Goal: Task Accomplishment & Management: Use online tool/utility

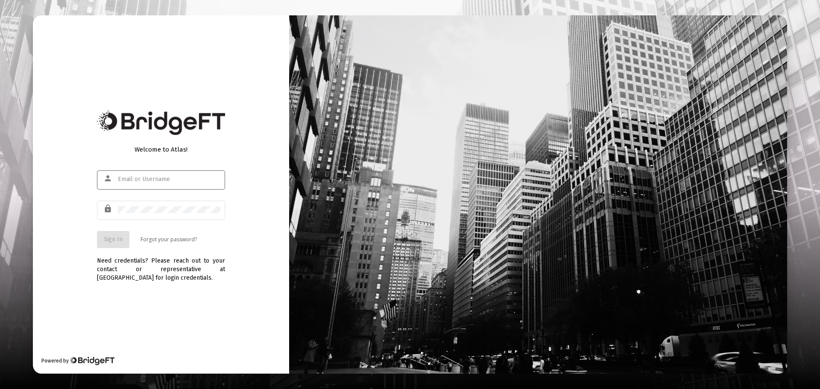
click at [164, 180] on input "text" at bounding box center [169, 179] width 102 height 7
type input "[EMAIL_ADDRESS][DOMAIN_NAME]"
click at [118, 243] on button "Sign In" at bounding box center [113, 239] width 32 height 17
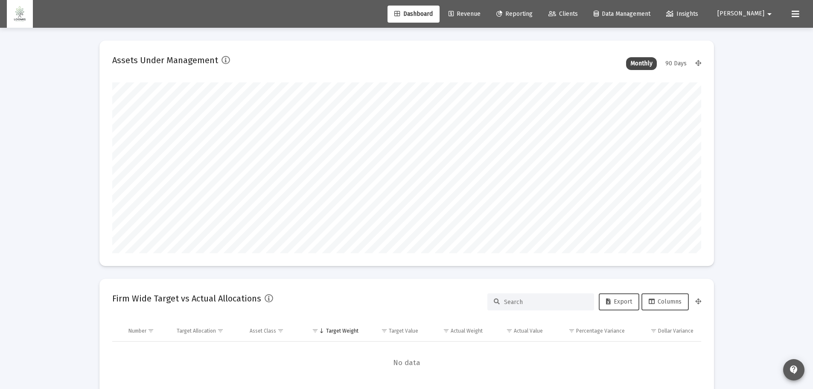
type input "[DATE]"
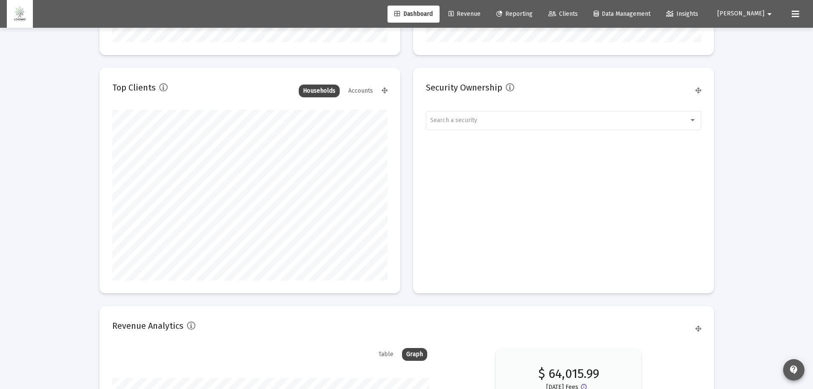
scroll to position [1290, 0]
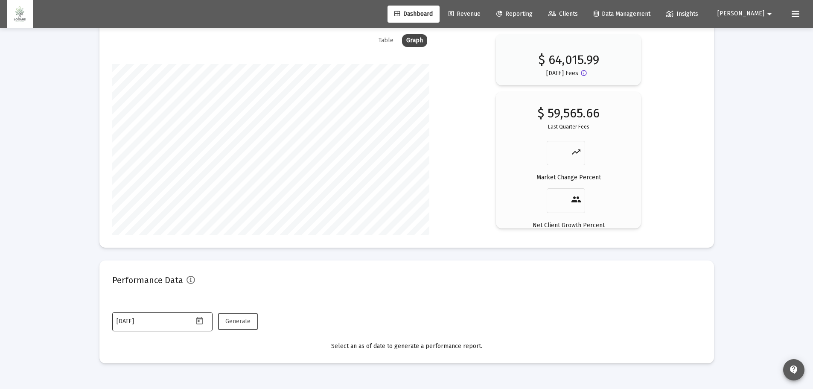
click at [201, 318] on icon "Open calendar" at bounding box center [199, 321] width 7 height 8
click at [127, 177] on span "[DATE]" at bounding box center [130, 177] width 18 height 7
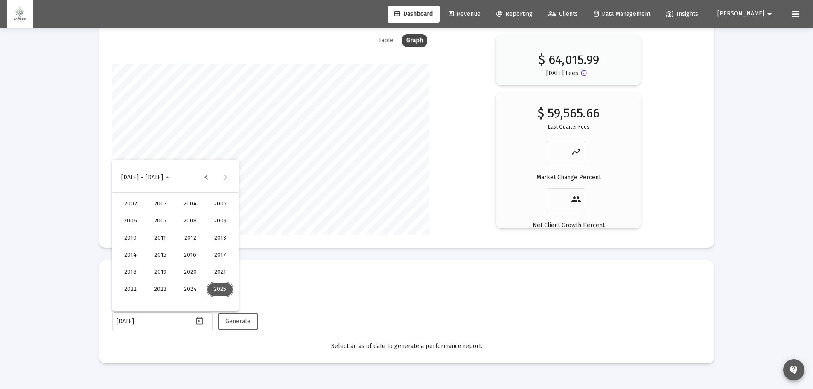
click at [225, 271] on div "2021" at bounding box center [220, 272] width 27 height 15
click at [126, 223] on div "JAN" at bounding box center [130, 220] width 27 height 15
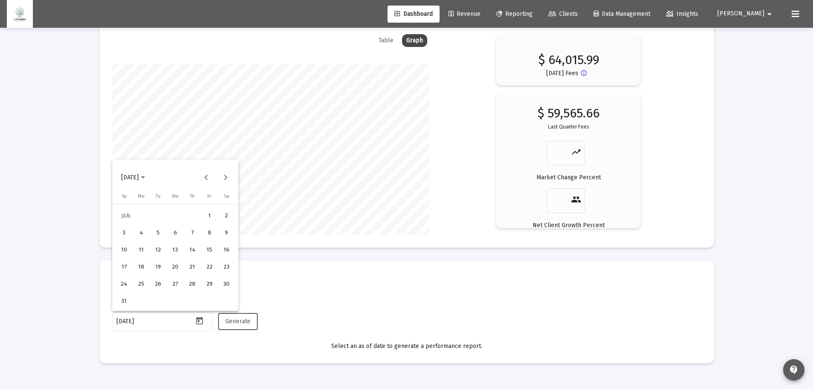
click at [124, 303] on div "31" at bounding box center [124, 301] width 15 height 15
click at [237, 320] on span "Generate" at bounding box center [237, 321] width 25 height 7
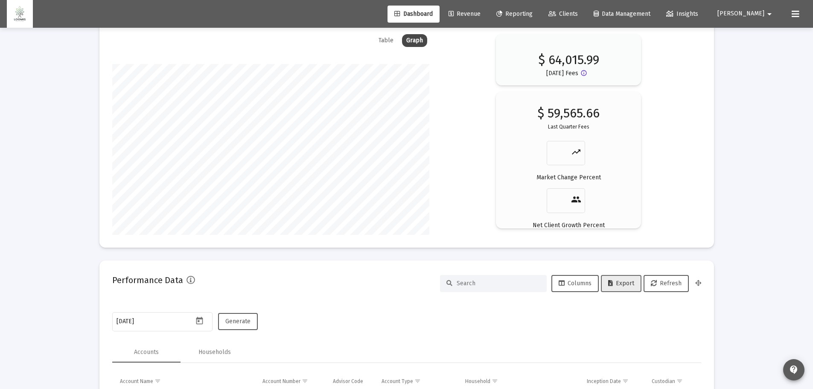
click at [622, 286] on span "Export" at bounding box center [621, 283] width 26 height 7
click at [199, 321] on icon "Open calendar" at bounding box center [199, 321] width 7 height 8
click at [229, 176] on button "Next month" at bounding box center [225, 177] width 17 height 17
click at [125, 298] on div "28" at bounding box center [124, 301] width 15 height 15
click at [233, 322] on span "Generate" at bounding box center [237, 321] width 25 height 7
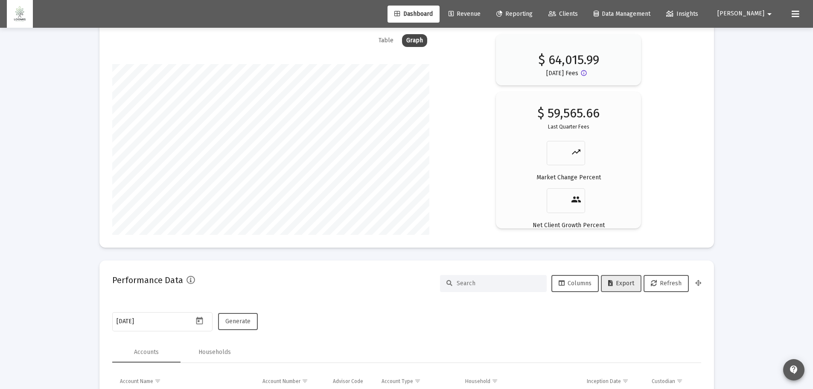
click at [621, 282] on span "Export" at bounding box center [621, 283] width 26 height 7
click at [199, 322] on icon "Open calendar" at bounding box center [199, 320] width 9 height 9
click at [226, 175] on button "Next month" at bounding box center [225, 177] width 17 height 17
click at [176, 302] on div "31" at bounding box center [175, 301] width 15 height 15
click at [245, 322] on span "Generate" at bounding box center [237, 321] width 25 height 7
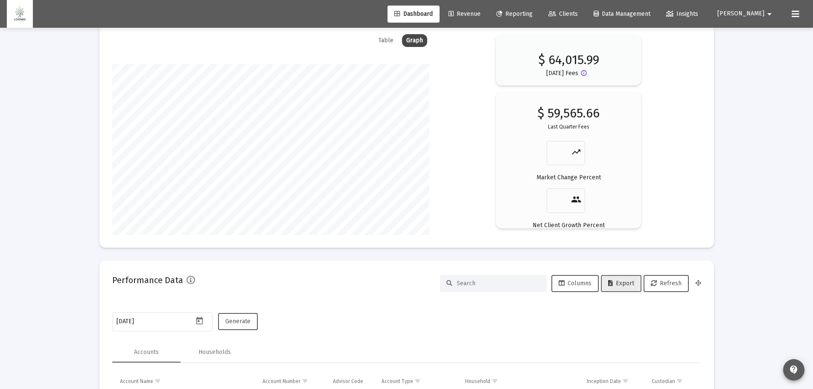
click at [616, 285] on span "Export" at bounding box center [621, 283] width 26 height 7
click at [199, 318] on icon "Open calendar" at bounding box center [199, 321] width 7 height 8
click at [226, 180] on button "Next month" at bounding box center [225, 177] width 17 height 17
click at [207, 287] on div "30" at bounding box center [209, 284] width 15 height 15
click at [242, 321] on span "Generate" at bounding box center [237, 321] width 25 height 7
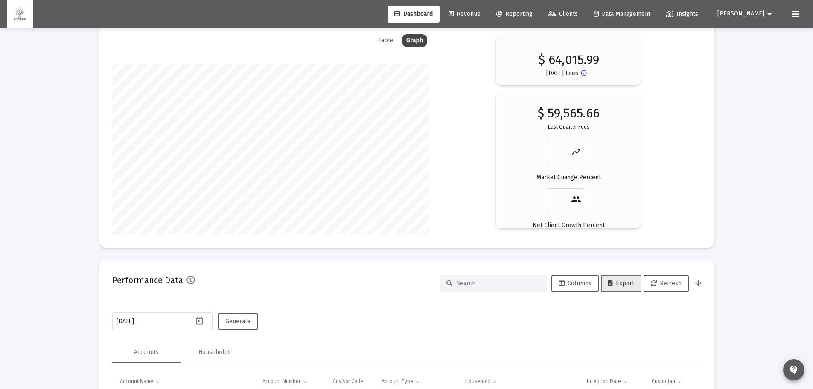
click at [627, 286] on span "Export" at bounding box center [621, 283] width 26 height 7
click at [199, 320] on icon "Open calendar" at bounding box center [199, 320] width 9 height 9
click at [227, 179] on button "Next month" at bounding box center [225, 177] width 17 height 17
click at [142, 303] on div "31" at bounding box center [141, 301] width 15 height 15
click at [244, 322] on span "Generate" at bounding box center [237, 321] width 25 height 7
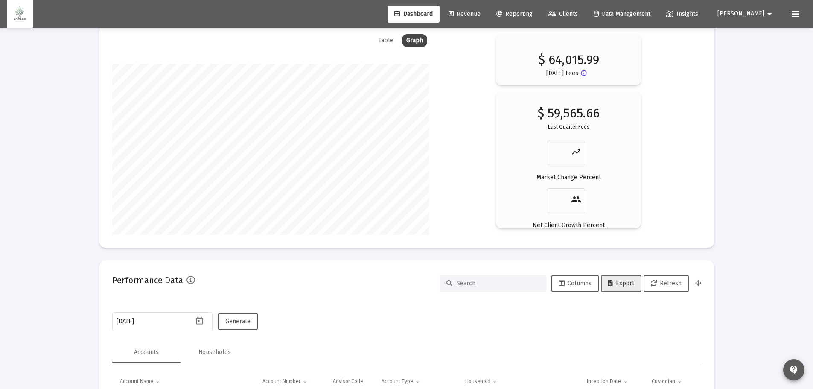
click at [629, 284] on span "Export" at bounding box center [621, 283] width 26 height 7
click at [198, 321] on icon "Open calendar" at bounding box center [199, 321] width 7 height 8
click at [224, 175] on button "Next month" at bounding box center [225, 177] width 17 height 17
click at [173, 301] on div "30" at bounding box center [175, 301] width 15 height 15
click at [241, 324] on span "Generate" at bounding box center [237, 321] width 25 height 7
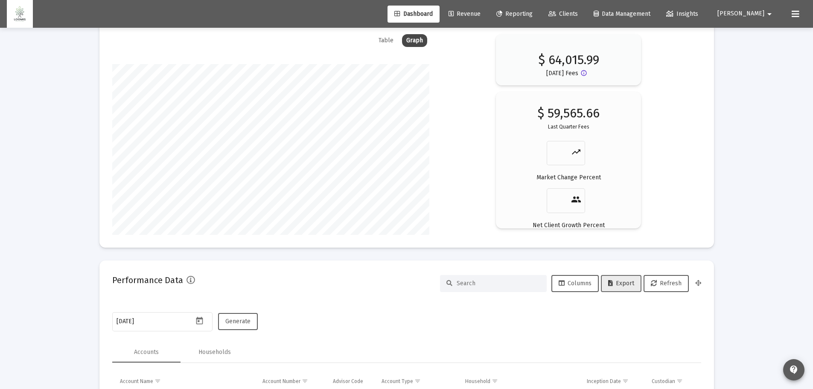
click at [623, 278] on button "Export" at bounding box center [621, 283] width 41 height 17
click at [201, 322] on icon "Open calendar" at bounding box center [199, 320] width 9 height 9
click at [228, 176] on button "Next month" at bounding box center [225, 177] width 17 height 17
click at [226, 282] on div "31" at bounding box center [226, 284] width 15 height 15
click at [238, 320] on span "Generate" at bounding box center [237, 321] width 25 height 7
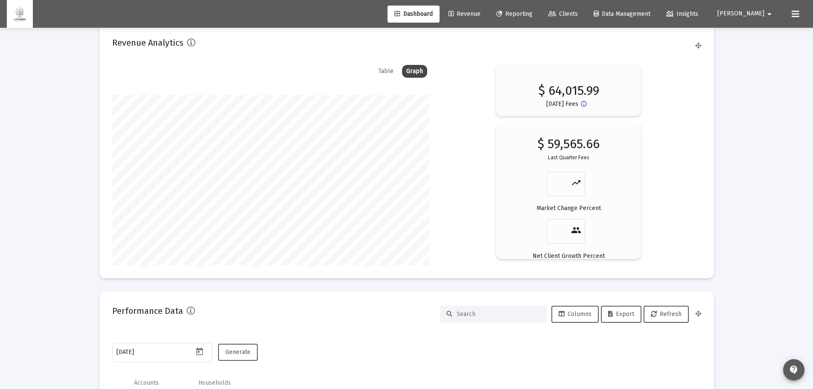
scroll to position [1247, 0]
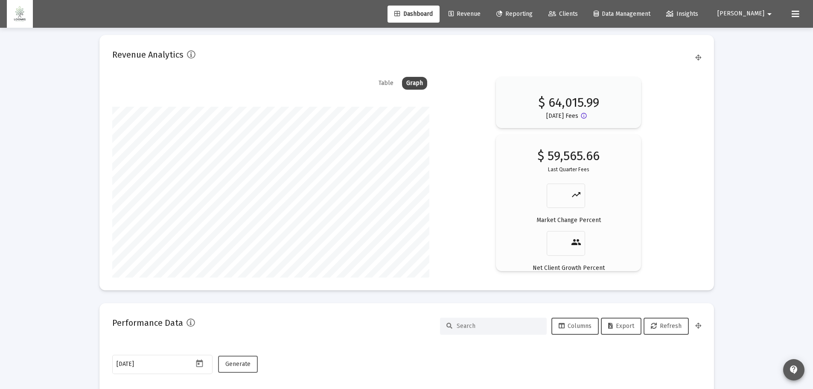
click at [242, 365] on span "Generate" at bounding box center [237, 363] width 25 height 7
click at [622, 323] on span "Export" at bounding box center [621, 325] width 26 height 7
click at [197, 366] on icon "Open calendar" at bounding box center [199, 363] width 7 height 8
click at [225, 216] on button "Next month" at bounding box center [225, 220] width 17 height 17
click at [156, 345] on div "31" at bounding box center [158, 343] width 15 height 15
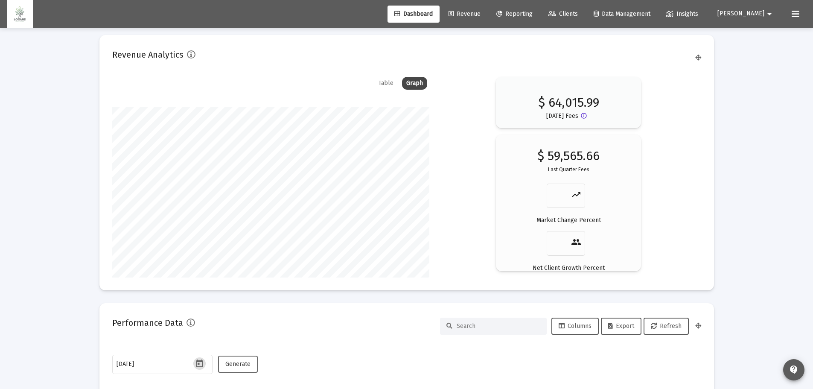
click at [231, 362] on span "Generate" at bounding box center [237, 363] width 25 height 7
click at [238, 364] on span "Generate" at bounding box center [237, 363] width 25 height 7
click at [615, 326] on span "Export" at bounding box center [621, 325] width 26 height 7
click at [196, 363] on icon "Open calendar" at bounding box center [199, 363] width 7 height 8
click at [228, 219] on button "Next month" at bounding box center [225, 220] width 17 height 17
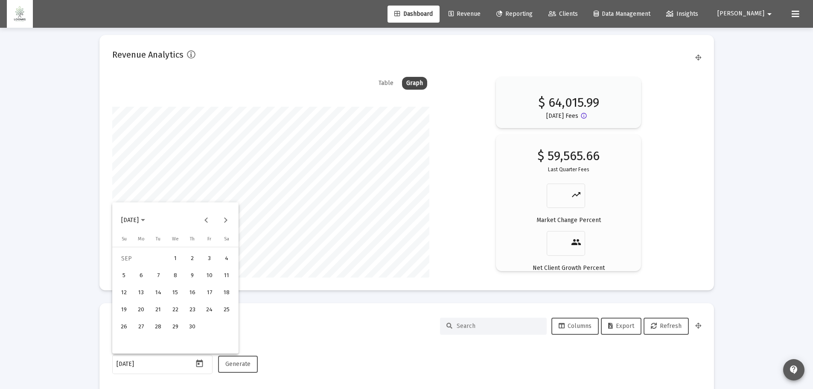
click at [190, 327] on div "30" at bounding box center [192, 326] width 15 height 15
click at [242, 366] on span "Generate" at bounding box center [237, 363] width 25 height 7
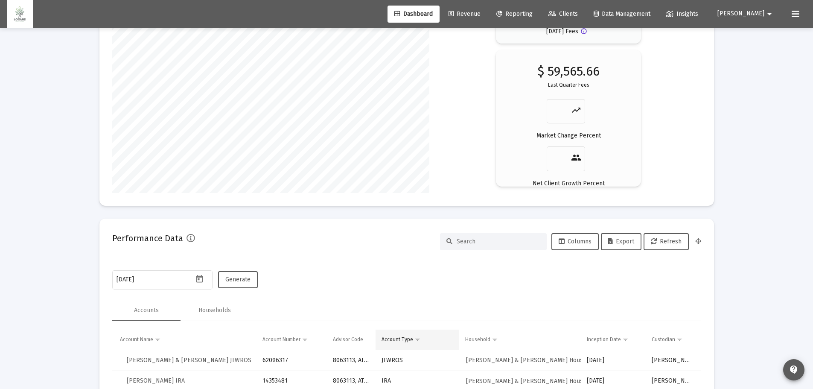
scroll to position [1332, 0]
click at [617, 239] on span "Export" at bounding box center [621, 240] width 26 height 7
click at [202, 277] on icon "Open calendar" at bounding box center [199, 278] width 7 height 8
click at [226, 138] on button "Next month" at bounding box center [225, 134] width 17 height 17
click at [123, 259] on div "31" at bounding box center [124, 258] width 15 height 15
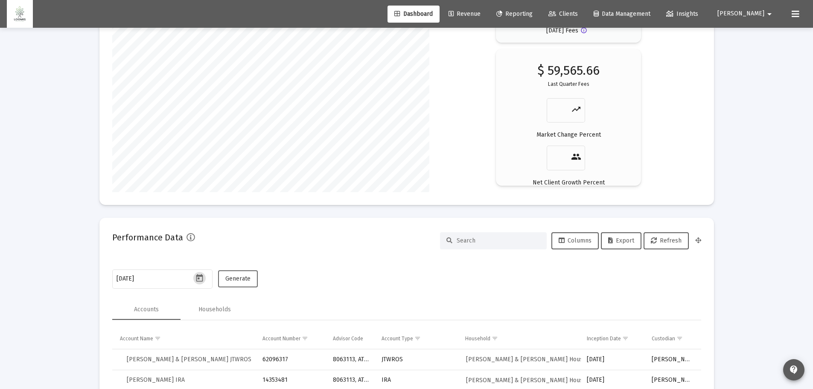
click at [246, 277] on span "Generate" at bounding box center [237, 278] width 25 height 7
click at [621, 241] on span "Export" at bounding box center [621, 240] width 26 height 7
click at [202, 278] on icon "Open calendar" at bounding box center [199, 278] width 9 height 9
click at [230, 134] on button "Next month" at bounding box center [225, 134] width 17 height 17
click at [162, 261] on div "30" at bounding box center [158, 258] width 15 height 15
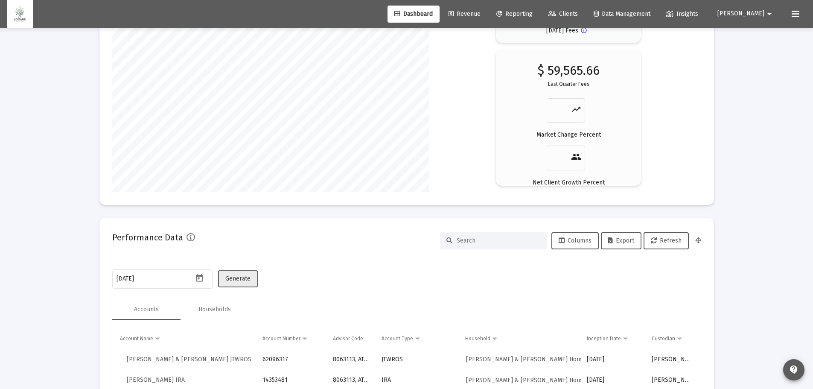
click at [236, 274] on button "Generate" at bounding box center [238, 278] width 40 height 17
click at [625, 240] on span "Export" at bounding box center [621, 240] width 26 height 7
click at [205, 278] on button "Open calendar" at bounding box center [199, 278] width 12 height 12
click at [224, 132] on button "Next month" at bounding box center [225, 134] width 17 height 17
click at [215, 242] on div "31" at bounding box center [209, 241] width 15 height 15
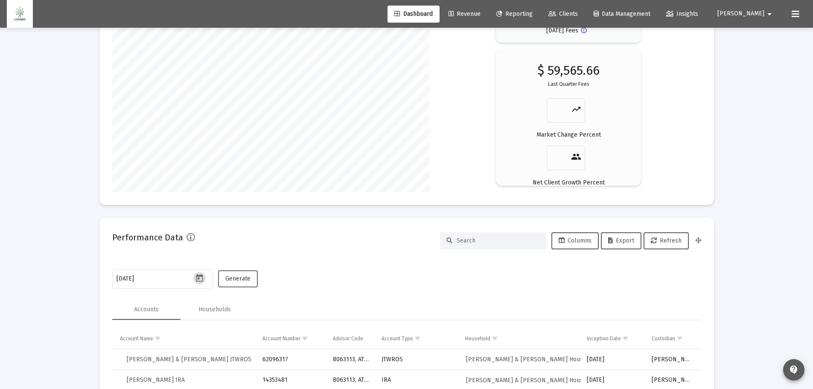
click at [238, 279] on span "Generate" at bounding box center [237, 278] width 25 height 7
click at [622, 241] on span "Export" at bounding box center [621, 240] width 26 height 7
click at [204, 278] on icon "Open calendar" at bounding box center [199, 278] width 9 height 9
click at [231, 133] on button "Next month" at bounding box center [225, 134] width 17 height 17
click at [141, 257] on div "31" at bounding box center [141, 258] width 15 height 15
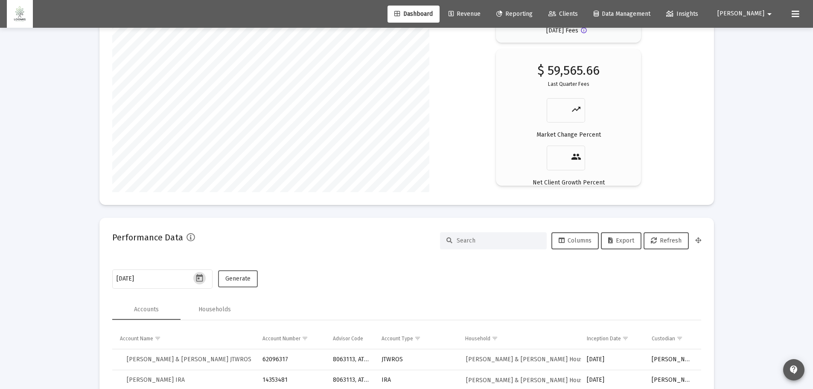
click at [240, 277] on span "Generate" at bounding box center [237, 278] width 25 height 7
click at [618, 240] on span "Export" at bounding box center [621, 240] width 26 height 7
click at [198, 276] on icon "Open calendar" at bounding box center [199, 278] width 7 height 8
click at [226, 135] on button "Next month" at bounding box center [225, 134] width 17 height 17
click at [140, 260] on div "28" at bounding box center [141, 258] width 15 height 15
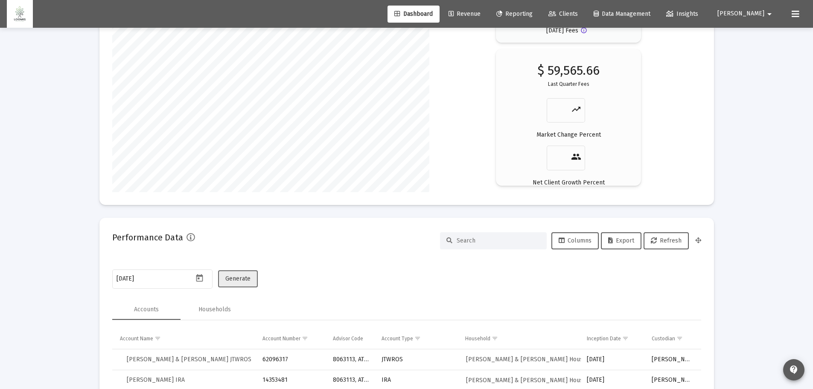
click at [248, 276] on span "Generate" at bounding box center [237, 278] width 25 height 7
click at [622, 241] on span "Export" at bounding box center [621, 240] width 26 height 7
click at [204, 280] on button "Open calendar" at bounding box center [199, 278] width 12 height 12
click at [229, 133] on button "Next month" at bounding box center [225, 134] width 17 height 17
click at [192, 259] on div "31" at bounding box center [192, 258] width 15 height 15
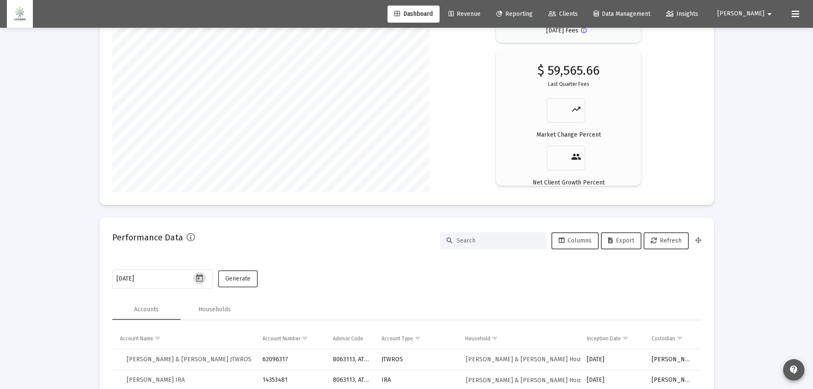
click at [242, 280] on span "Generate" at bounding box center [237, 278] width 25 height 7
click at [618, 242] on span "Export" at bounding box center [621, 240] width 26 height 7
click at [201, 279] on icon "Open calendar" at bounding box center [199, 278] width 9 height 9
click at [224, 134] on button "Next month" at bounding box center [225, 134] width 17 height 17
click at [227, 245] on div "30" at bounding box center [226, 241] width 15 height 15
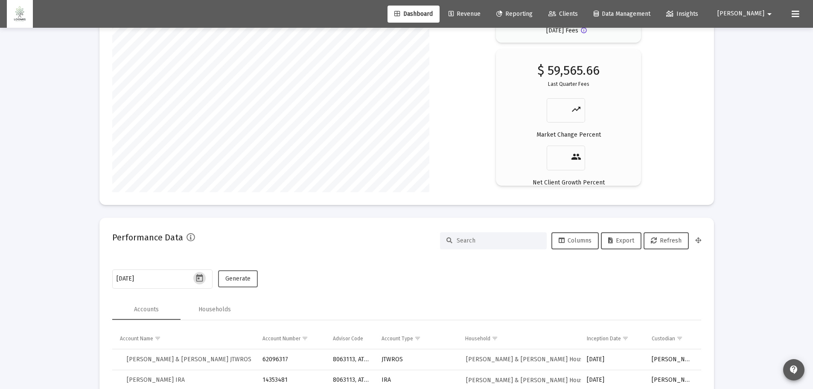
click at [228, 280] on span "Generate" at bounding box center [237, 278] width 25 height 7
click at [621, 241] on span "Export" at bounding box center [621, 240] width 26 height 7
click at [200, 276] on icon "Open calendar" at bounding box center [199, 278] width 7 height 8
click at [227, 134] on button "Next month" at bounding box center [225, 134] width 17 height 17
click at [158, 260] on div "31" at bounding box center [158, 258] width 15 height 15
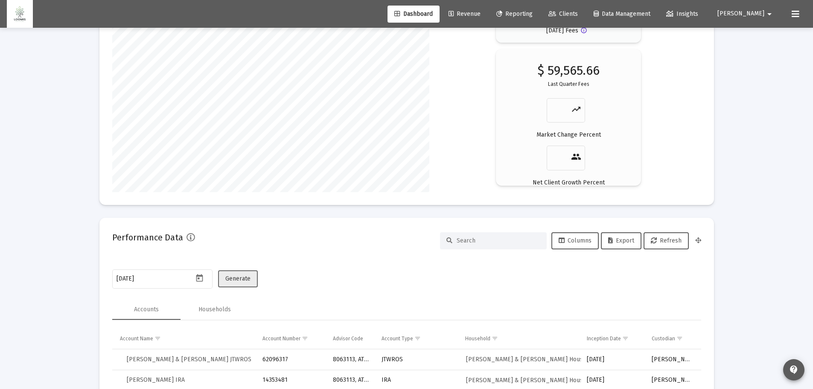
click at [248, 280] on span "Generate" at bounding box center [237, 278] width 25 height 7
click at [633, 241] on span "Export" at bounding box center [621, 240] width 26 height 7
click at [204, 280] on icon "Open calendar" at bounding box center [199, 278] width 9 height 9
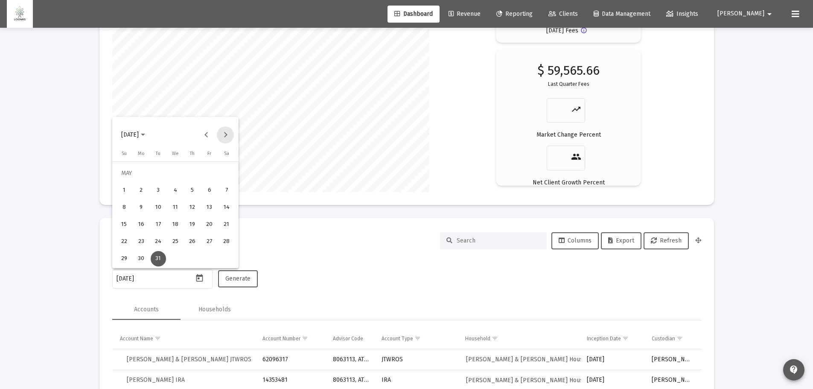
click at [225, 131] on button "Next month" at bounding box center [225, 134] width 17 height 17
click at [189, 240] on div "30" at bounding box center [192, 241] width 15 height 15
click at [237, 278] on span "Generate" at bounding box center [237, 278] width 25 height 7
click at [626, 242] on span "Export" at bounding box center [621, 240] width 26 height 7
click at [200, 283] on button "Open calendar" at bounding box center [199, 278] width 12 height 12
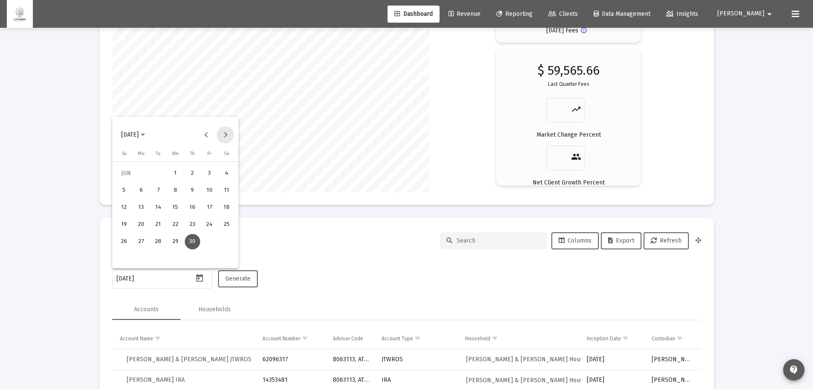
click at [228, 132] on button "Next month" at bounding box center [225, 134] width 17 height 17
click at [126, 259] on div "31" at bounding box center [124, 258] width 15 height 15
click at [254, 276] on button "Generate" at bounding box center [238, 278] width 40 height 17
click at [617, 237] on span "Export" at bounding box center [621, 240] width 26 height 7
click at [197, 279] on icon "Open calendar" at bounding box center [199, 278] width 9 height 9
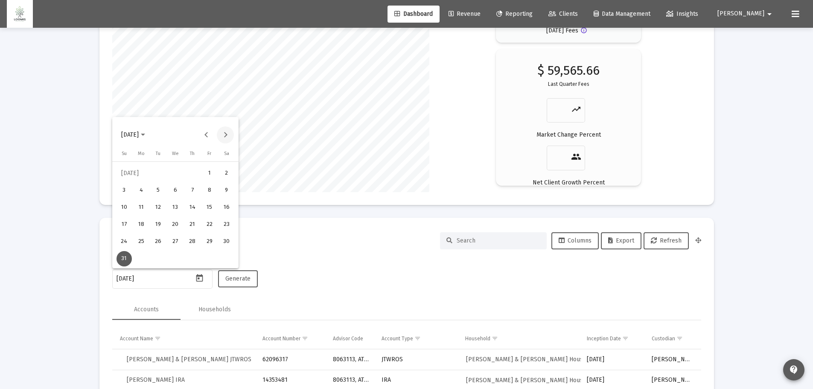
click at [225, 134] on button "Next month" at bounding box center [225, 134] width 17 height 17
click at [180, 258] on div "31" at bounding box center [175, 258] width 15 height 15
click at [236, 277] on span "Generate" at bounding box center [237, 278] width 25 height 7
click at [621, 242] on span "Export" at bounding box center [621, 240] width 26 height 7
click at [202, 277] on icon "Open calendar" at bounding box center [199, 278] width 7 height 8
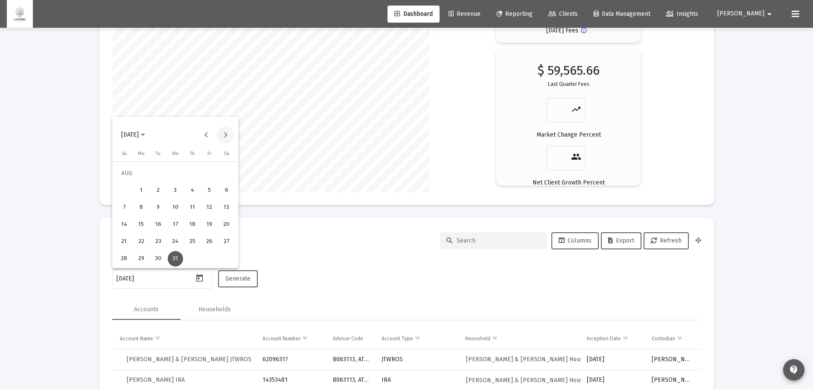
click at [225, 134] on button "Next month" at bounding box center [225, 134] width 17 height 17
click at [211, 242] on div "30" at bounding box center [209, 241] width 15 height 15
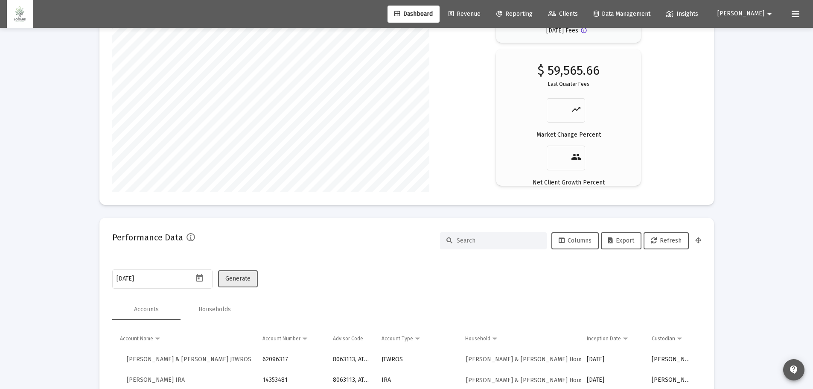
click at [234, 279] on span "Generate" at bounding box center [237, 278] width 25 height 7
click at [617, 244] on span "Export" at bounding box center [621, 240] width 26 height 7
click at [200, 279] on icon "Open calendar" at bounding box center [199, 278] width 9 height 9
click at [226, 133] on button "Next month" at bounding box center [225, 134] width 17 height 17
click at [139, 258] on div "31" at bounding box center [141, 258] width 15 height 15
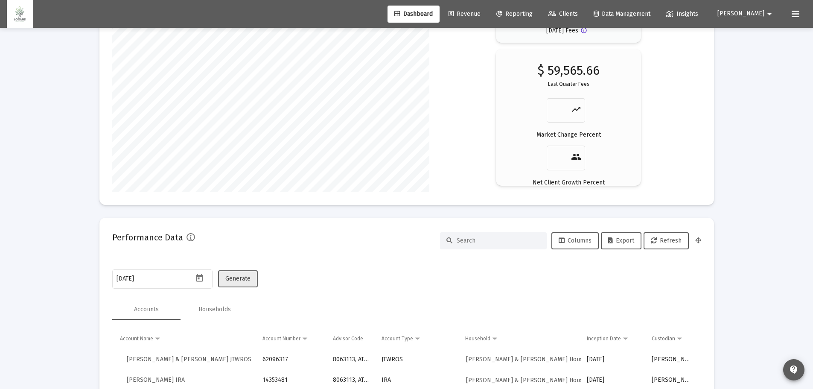
click at [246, 275] on span "Generate" at bounding box center [237, 278] width 25 height 7
click at [622, 239] on span "Export" at bounding box center [621, 240] width 26 height 7
click at [196, 277] on icon "Open calendar" at bounding box center [199, 278] width 7 height 8
drag, startPoint x: 224, startPoint y: 132, endPoint x: 222, endPoint y: 136, distance: 4.6
click at [223, 133] on button "Next month" at bounding box center [225, 134] width 17 height 17
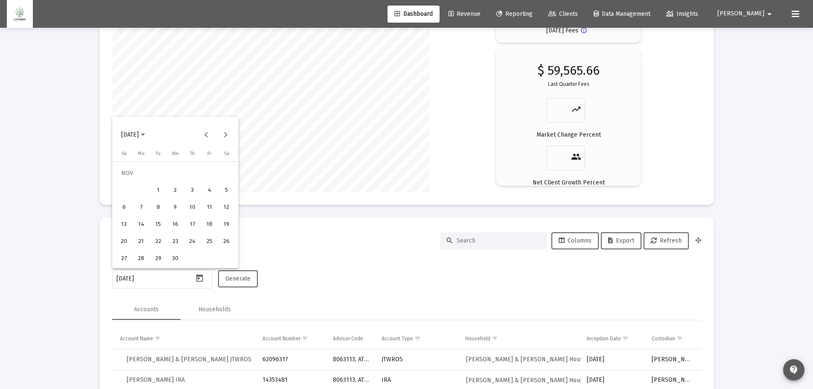
click at [175, 259] on div "30" at bounding box center [175, 258] width 15 height 15
click at [244, 275] on span "Generate" at bounding box center [237, 278] width 25 height 7
click at [245, 279] on span "Generate" at bounding box center [237, 278] width 25 height 7
click at [634, 241] on button "Export" at bounding box center [621, 240] width 41 height 17
click at [200, 278] on icon "Open calendar" at bounding box center [199, 278] width 9 height 9
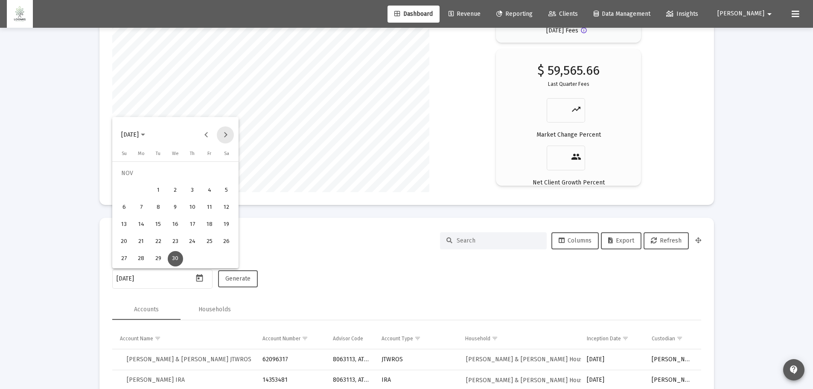
click at [225, 134] on button "Next month" at bounding box center [225, 134] width 17 height 17
click at [227, 240] on div "31" at bounding box center [226, 241] width 15 height 15
click at [232, 278] on span "Generate" at bounding box center [237, 278] width 25 height 7
click at [622, 238] on span "Export" at bounding box center [621, 240] width 26 height 7
click at [201, 278] on icon "Open calendar" at bounding box center [199, 278] width 9 height 9
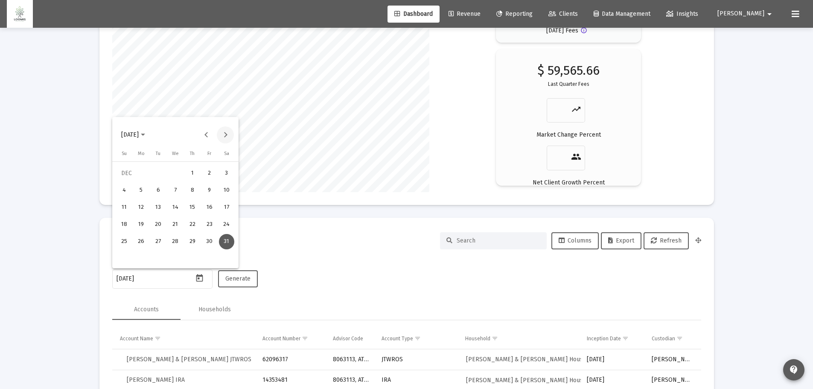
click at [226, 134] on button "Next month" at bounding box center [225, 134] width 17 height 17
click at [161, 260] on div "31" at bounding box center [158, 258] width 15 height 15
click at [234, 275] on span "Generate" at bounding box center [237, 278] width 25 height 7
click at [626, 243] on span "Export" at bounding box center [621, 240] width 26 height 7
click at [201, 277] on icon "Open calendar" at bounding box center [199, 278] width 9 height 9
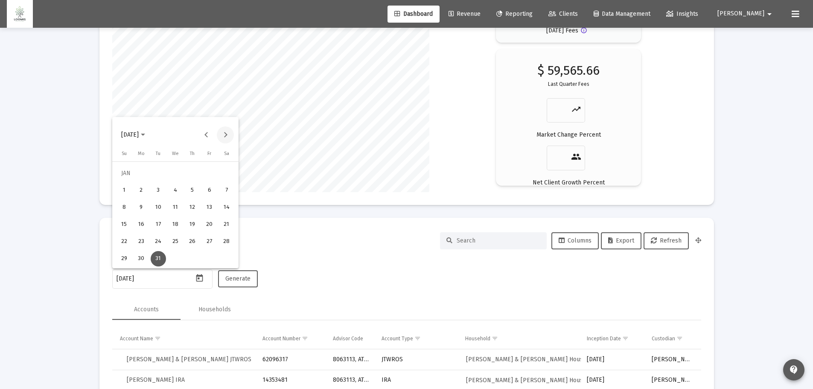
click at [227, 130] on button "Next month" at bounding box center [225, 134] width 17 height 17
click at [157, 241] on div "28" at bounding box center [158, 241] width 15 height 15
click at [229, 277] on span "Generate" at bounding box center [237, 278] width 25 height 7
click at [236, 280] on span "Generate" at bounding box center [237, 278] width 25 height 7
click at [622, 239] on span "Export" at bounding box center [621, 240] width 26 height 7
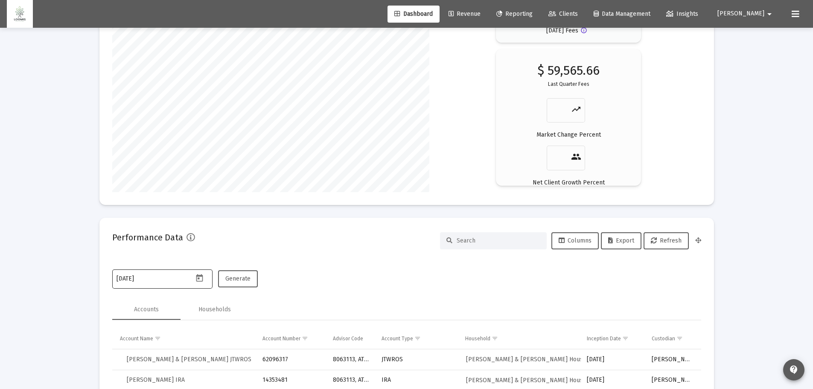
click at [199, 280] on icon "Open calendar" at bounding box center [199, 278] width 9 height 9
click at [228, 134] on button "Next month" at bounding box center [225, 134] width 17 height 17
click at [212, 243] on div "31" at bounding box center [209, 241] width 15 height 15
click at [242, 280] on span "Generate" at bounding box center [237, 278] width 25 height 7
click at [623, 239] on span "Export" at bounding box center [621, 240] width 26 height 7
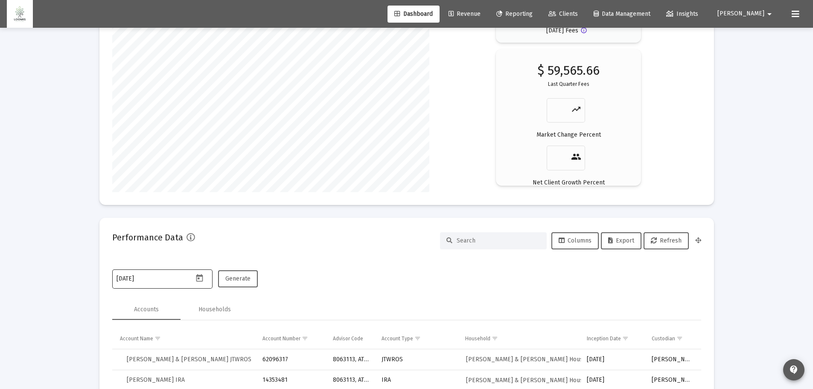
click at [197, 280] on icon "Open calendar" at bounding box center [199, 278] width 9 height 9
click at [222, 135] on button "Next month" at bounding box center [225, 134] width 17 height 17
click at [127, 261] on div "30" at bounding box center [124, 258] width 15 height 15
click at [245, 277] on span "Generate" at bounding box center [237, 278] width 25 height 7
click at [239, 275] on span "Generate" at bounding box center [237, 278] width 25 height 7
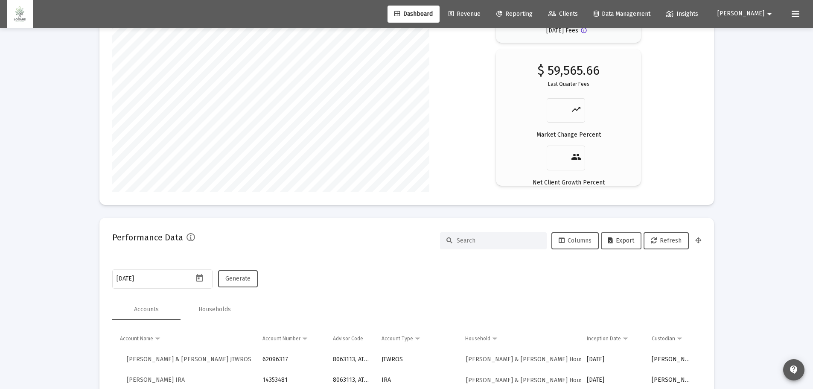
click at [621, 239] on span "Export" at bounding box center [621, 240] width 26 height 7
click at [199, 280] on icon "Open calendar" at bounding box center [199, 278] width 9 height 9
click at [226, 138] on button "Next month" at bounding box center [225, 134] width 17 height 17
click at [181, 259] on div "31" at bounding box center [175, 258] width 15 height 15
click at [245, 278] on span "Generate" at bounding box center [237, 278] width 25 height 7
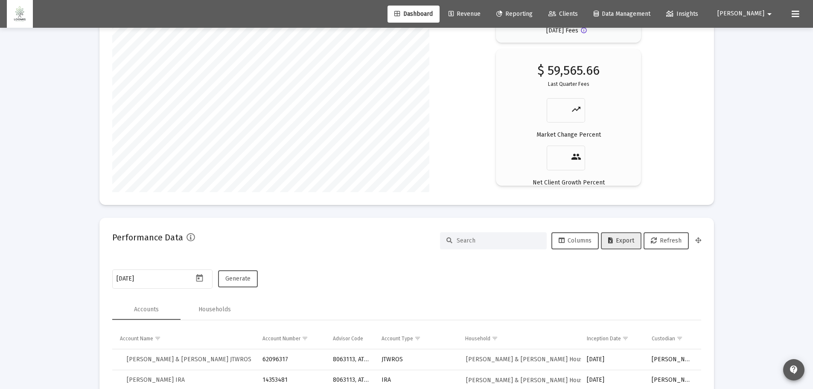
click at [624, 242] on span "Export" at bounding box center [621, 240] width 26 height 7
click at [196, 277] on icon "Open calendar" at bounding box center [199, 278] width 7 height 8
click at [224, 133] on button "Next month" at bounding box center [225, 134] width 17 height 17
click at [210, 242] on div "30" at bounding box center [209, 241] width 15 height 15
click at [238, 273] on button "Generate" at bounding box center [238, 278] width 40 height 17
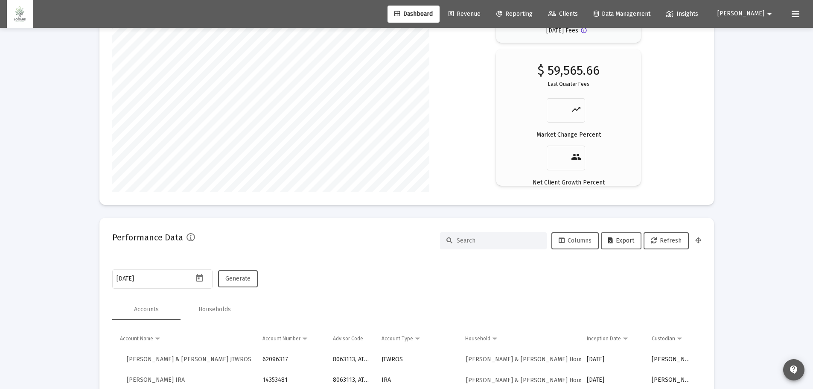
click at [623, 235] on button "Export" at bounding box center [621, 240] width 41 height 17
click at [199, 279] on icon "Open calendar" at bounding box center [199, 278] width 7 height 8
click at [229, 134] on button "Next month" at bounding box center [225, 134] width 17 height 17
click at [141, 252] on div "31" at bounding box center [141, 258] width 15 height 15
click at [238, 280] on span "Generate" at bounding box center [237, 278] width 25 height 7
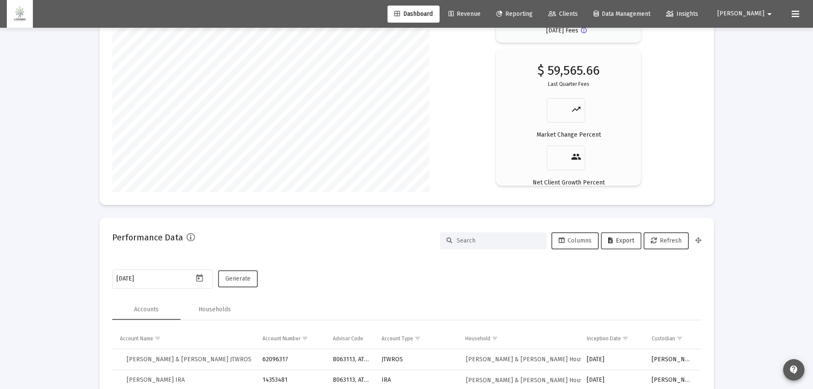
click at [615, 235] on button "Export" at bounding box center [621, 240] width 41 height 17
click at [200, 277] on icon "Open calendar" at bounding box center [199, 278] width 9 height 9
click at [228, 136] on button "Next month" at bounding box center [225, 134] width 17 height 17
click at [195, 258] on div "31" at bounding box center [192, 258] width 15 height 15
click at [247, 278] on span "Generate" at bounding box center [237, 278] width 25 height 7
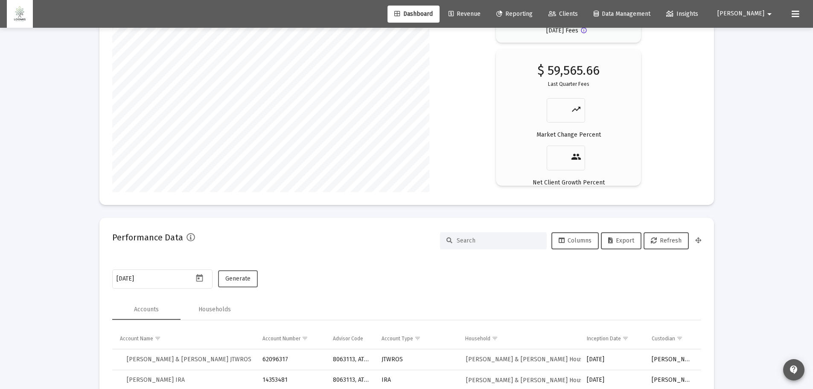
click at [243, 279] on span "Generate" at bounding box center [237, 278] width 25 height 7
click at [628, 242] on span "Export" at bounding box center [621, 240] width 26 height 7
click at [200, 277] on icon "Open calendar" at bounding box center [199, 278] width 9 height 9
click at [225, 131] on button "Next month" at bounding box center [225, 134] width 17 height 17
click at [140, 189] on div "4" at bounding box center [141, 190] width 15 height 15
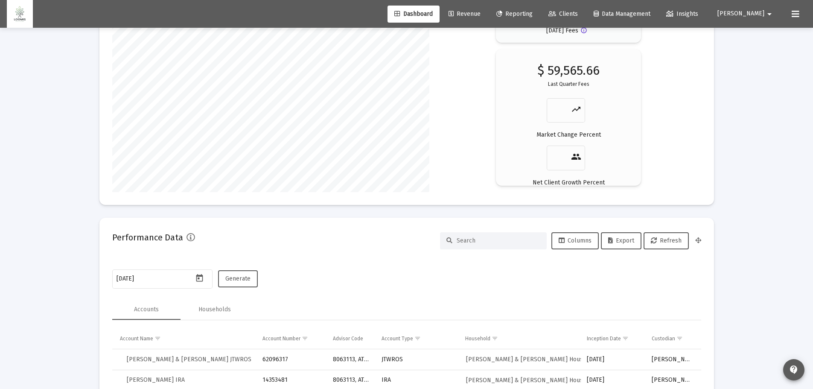
type input "[DATE]"
click at [230, 280] on span "Generate" at bounding box center [237, 278] width 25 height 7
click at [619, 242] on span "Export" at bounding box center [621, 240] width 26 height 7
